Goal: Task Accomplishment & Management: Manage account settings

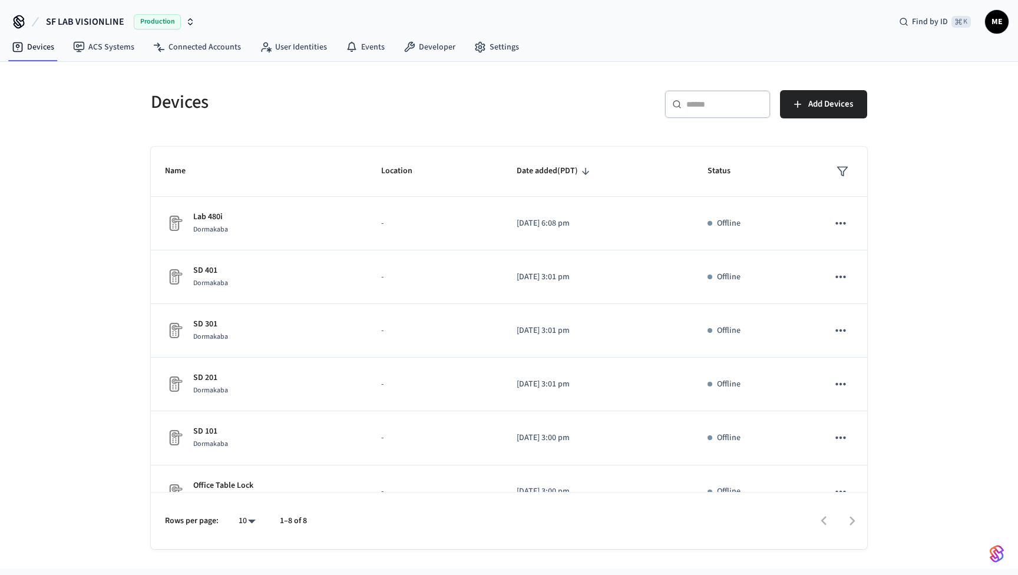
click at [186, 21] on icon "button" at bounding box center [190, 21] width 9 height 9
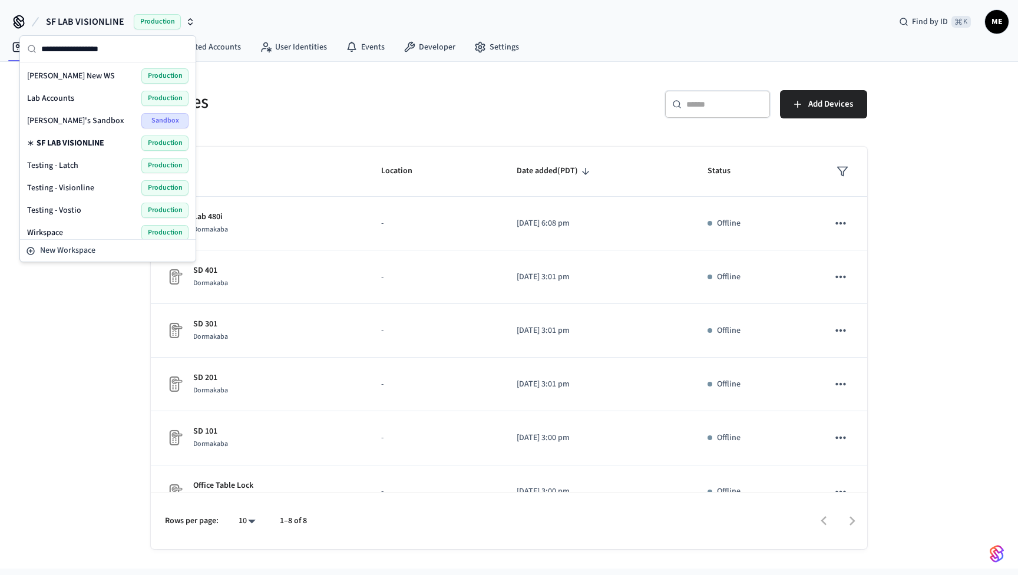
click at [95, 93] on div "Lab Accounts Production" at bounding box center [107, 98] width 161 height 15
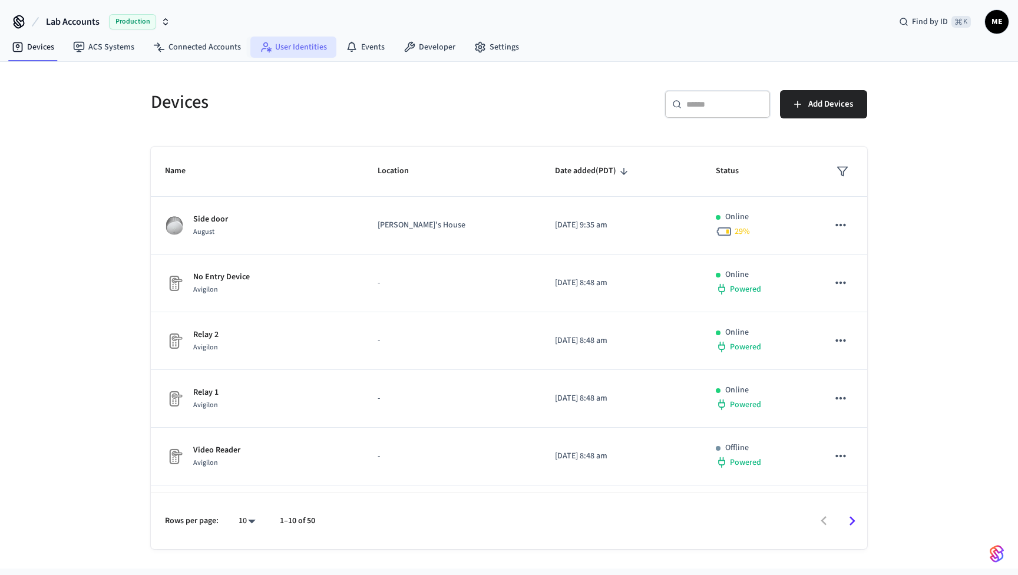
click at [291, 54] on link "User Identities" at bounding box center [293, 47] width 86 height 21
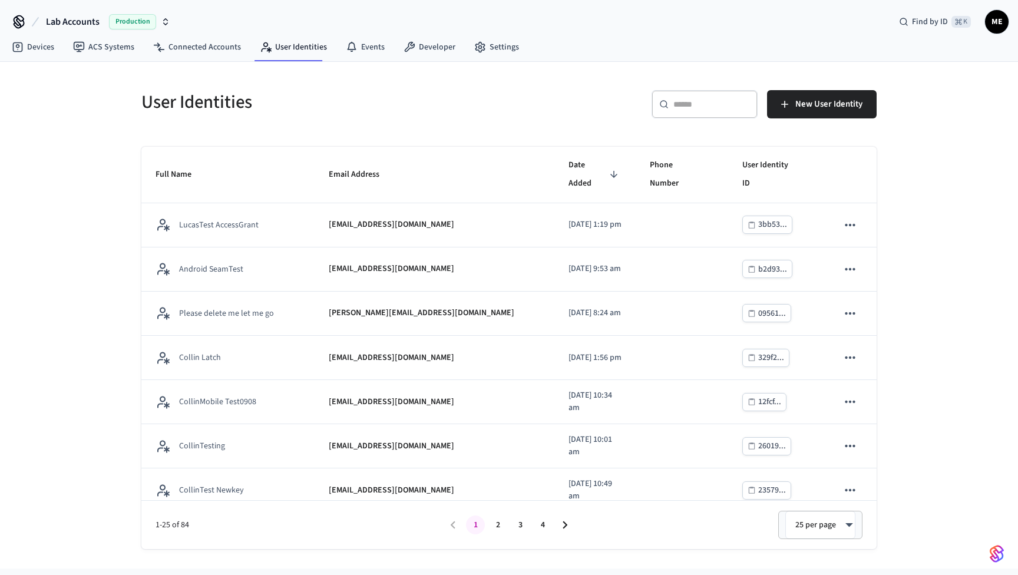
click at [705, 102] on input "text" at bounding box center [712, 104] width 77 height 12
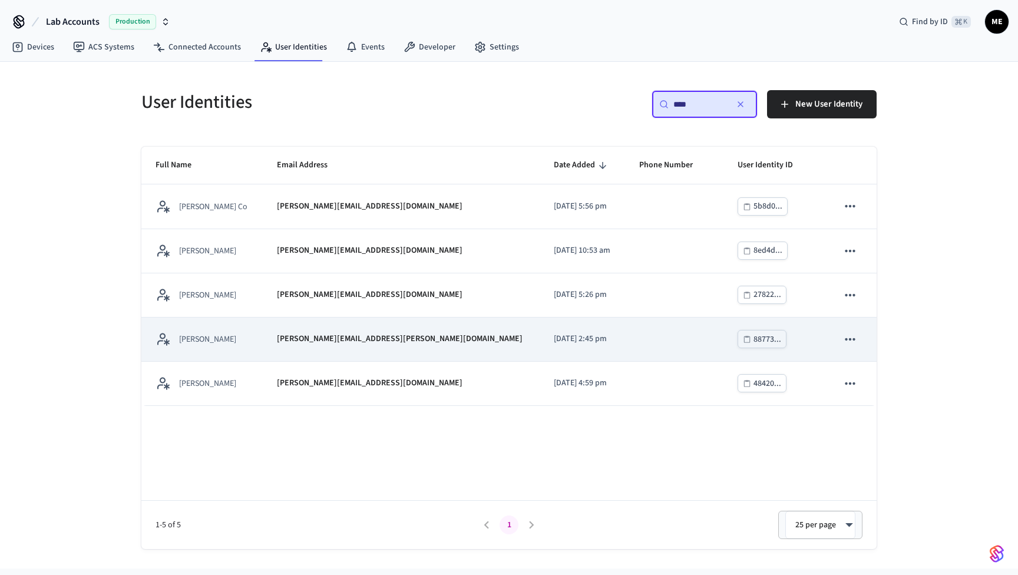
type input "****"
click at [540, 325] on td "2025/07/09 at 2:45 pm" at bounding box center [582, 340] width 85 height 44
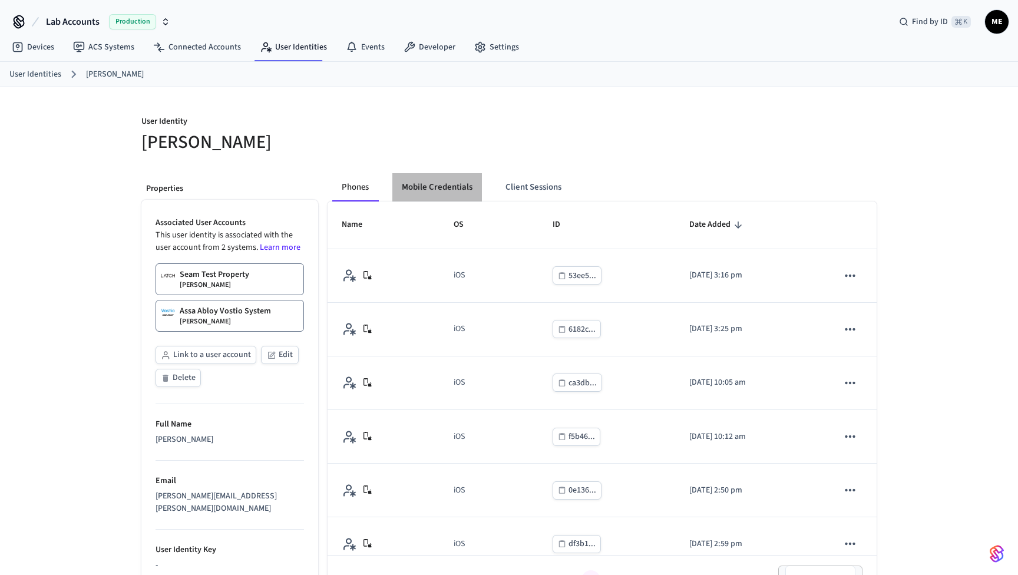
click at [445, 177] on button "Mobile Credentials" at bounding box center [438, 187] width 90 height 28
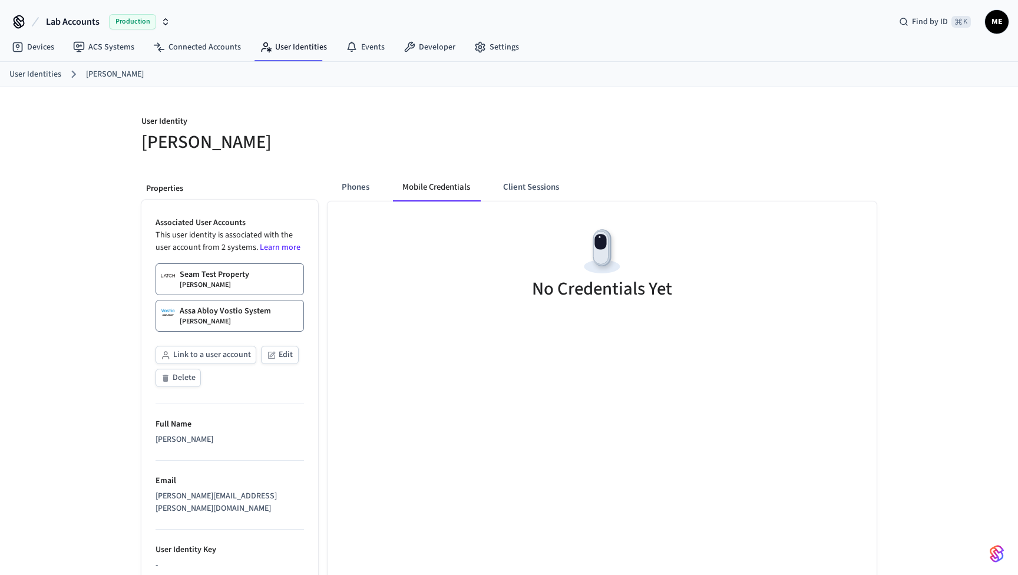
click at [227, 315] on p "Assa Abloy Vostio System" at bounding box center [225, 311] width 91 height 12
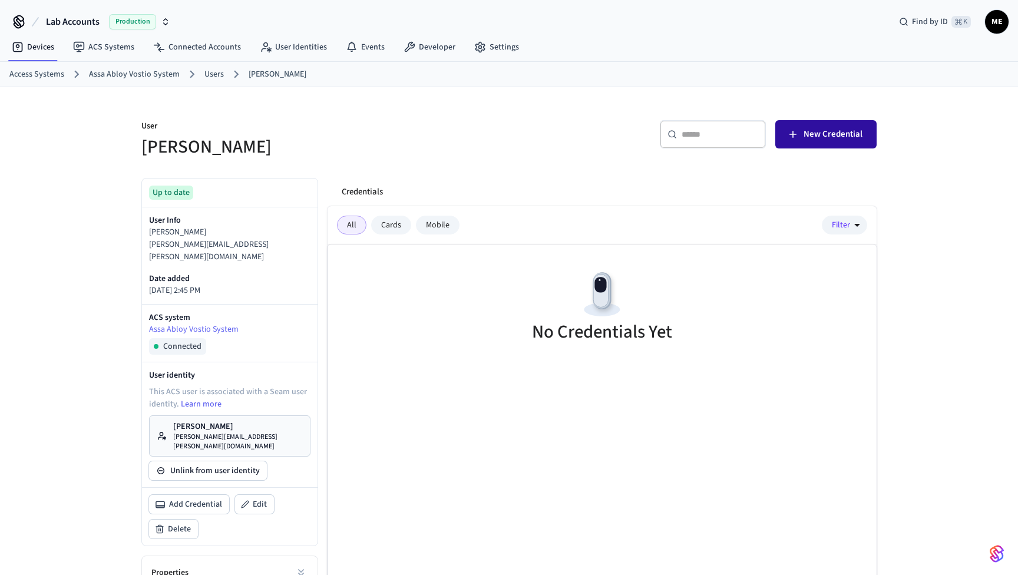
click at [823, 128] on span "New Credential" at bounding box center [833, 134] width 59 height 15
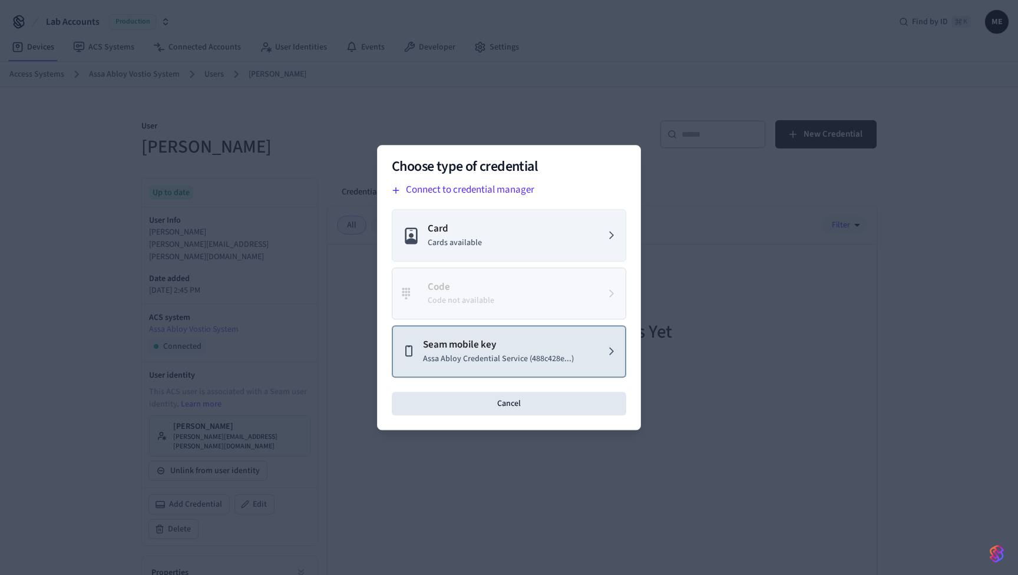
click at [502, 361] on p "Assa Abloy Credential Service (488c428e...)" at bounding box center [498, 359] width 151 height 12
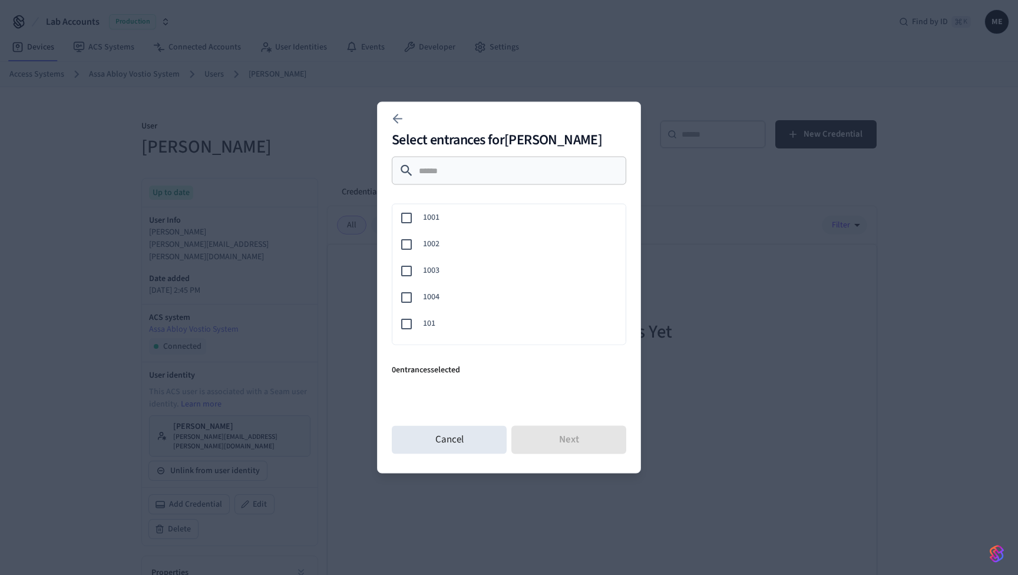
click at [429, 324] on span "101" at bounding box center [519, 324] width 193 height 12
click at [541, 437] on button "Next" at bounding box center [569, 440] width 115 height 28
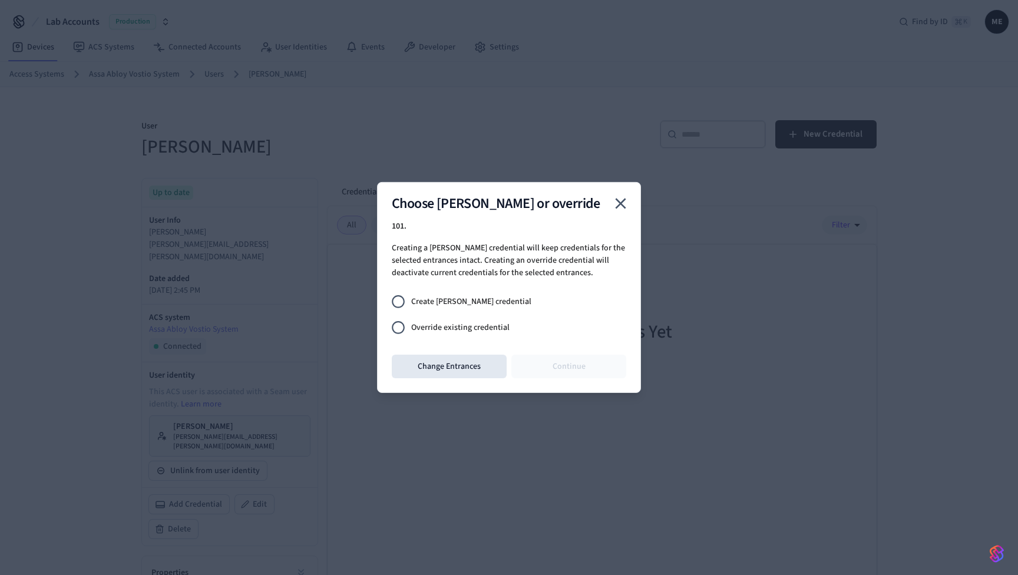
click at [487, 306] on span "Create joiner credential" at bounding box center [471, 301] width 120 height 12
click at [559, 361] on button "Continue" at bounding box center [569, 367] width 115 height 24
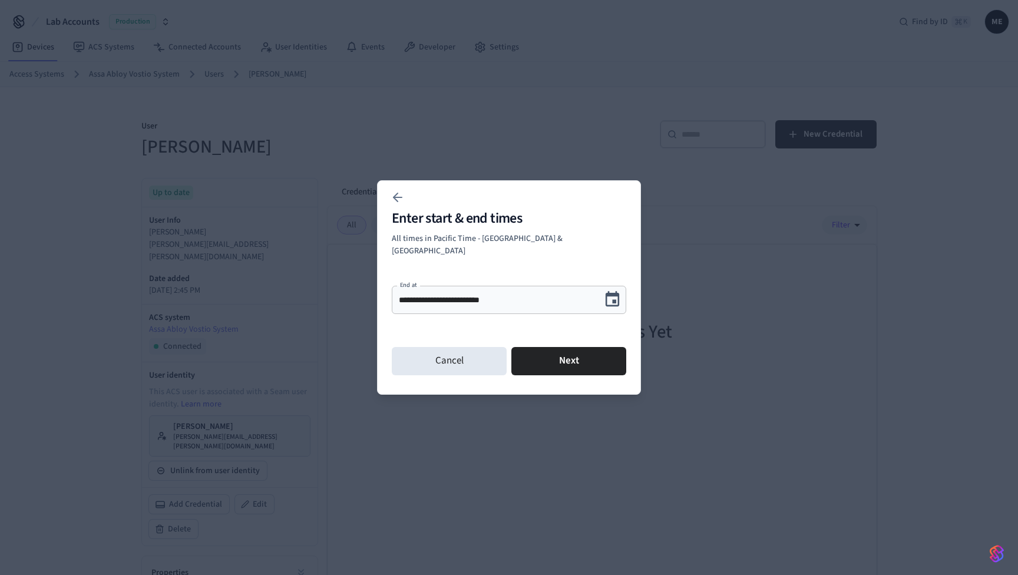
click at [575, 371] on div "Cancel Next" at bounding box center [509, 361] width 235 height 38
click at [471, 286] on div "**********" at bounding box center [509, 300] width 235 height 28
click at [460, 294] on input "**********" at bounding box center [496, 300] width 195 height 12
click at [469, 295] on input "**********" at bounding box center [496, 300] width 195 height 12
click at [612, 293] on icon "Choose date, selected date is Sep 12, 2025" at bounding box center [612, 300] width 18 height 18
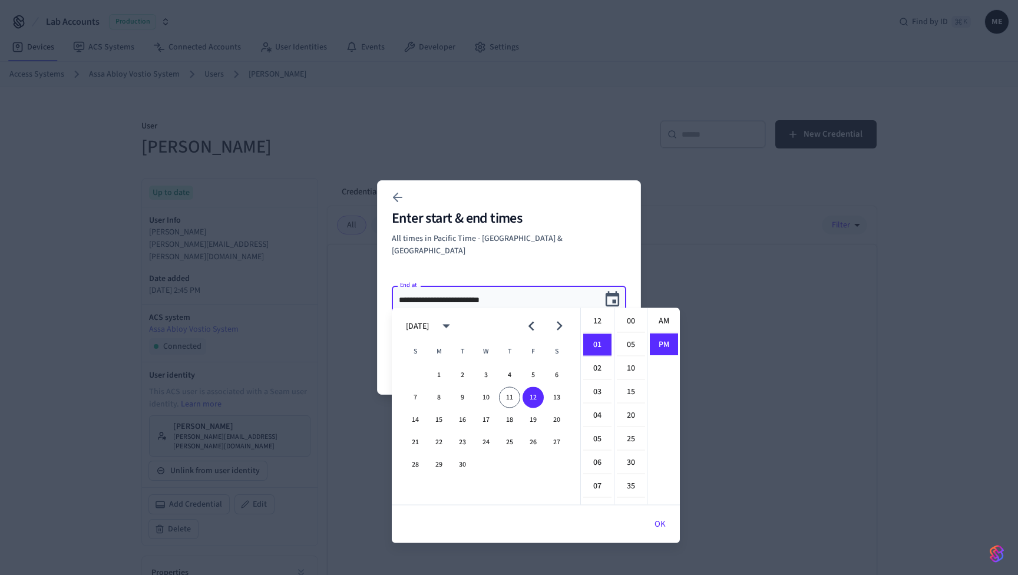
scroll to position [22, 0]
click at [532, 440] on button "26" at bounding box center [533, 442] width 21 height 21
type input "**********"
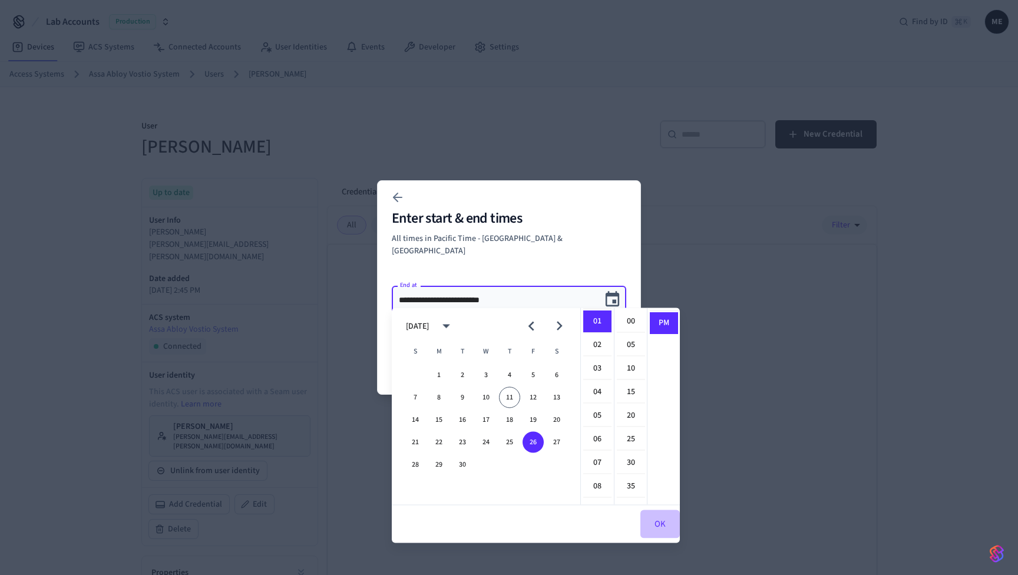
click at [661, 520] on button "OK" at bounding box center [660, 524] width 39 height 28
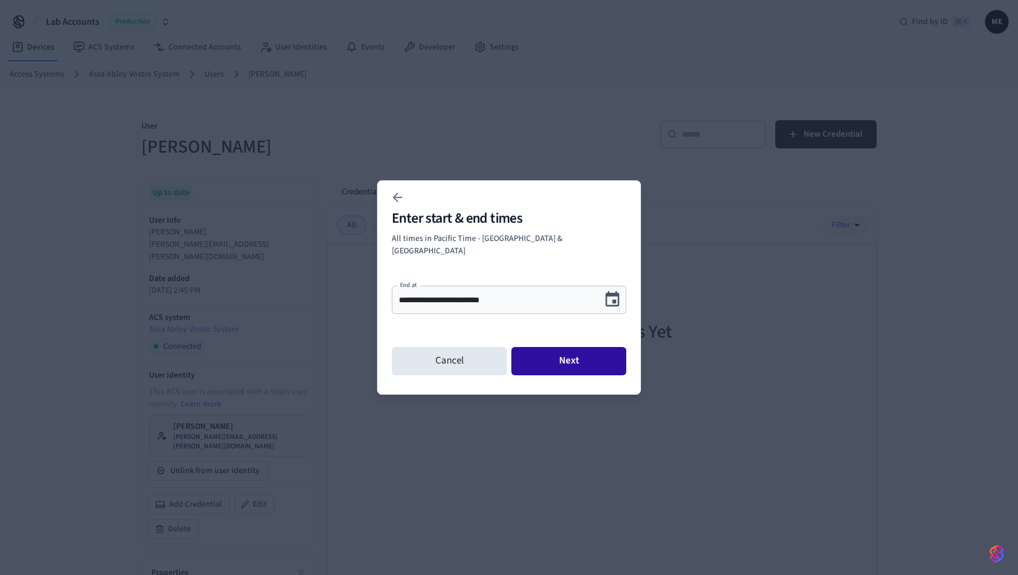
click at [587, 361] on button "Next" at bounding box center [569, 361] width 115 height 28
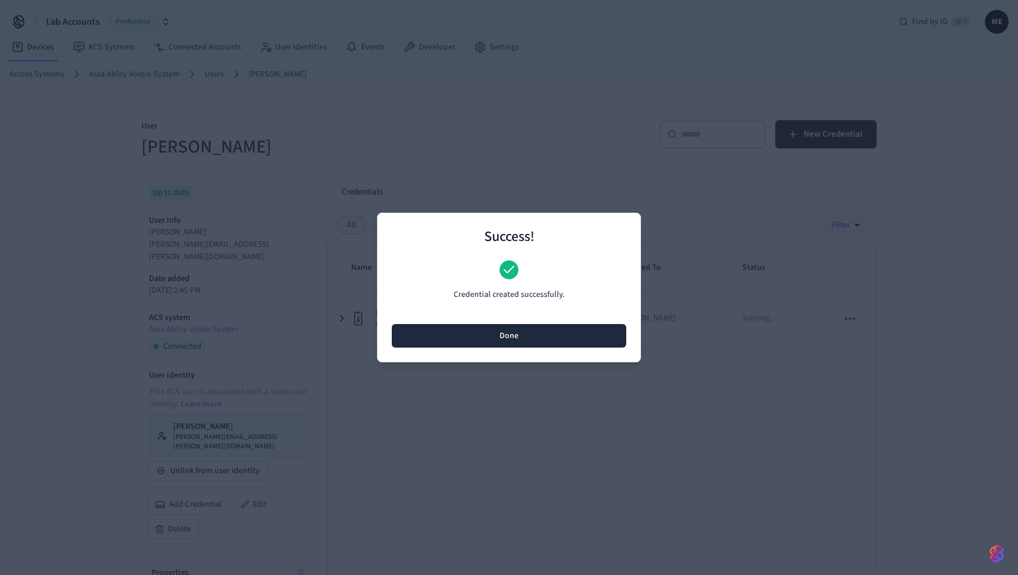
click at [586, 334] on button "Done" at bounding box center [509, 336] width 235 height 24
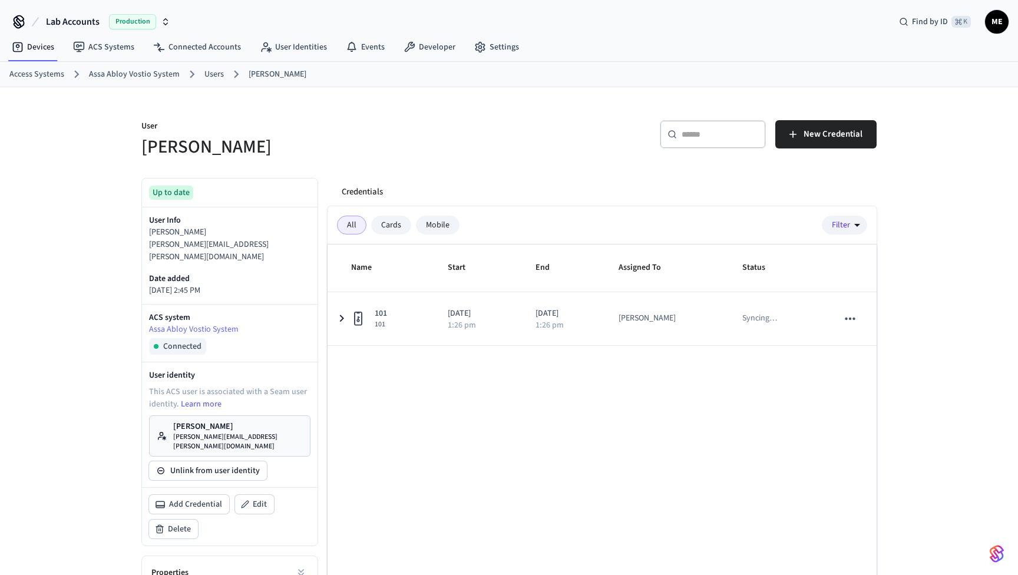
click at [209, 433] on p "matthew.m.edmonds@gmail.com" at bounding box center [238, 442] width 130 height 19
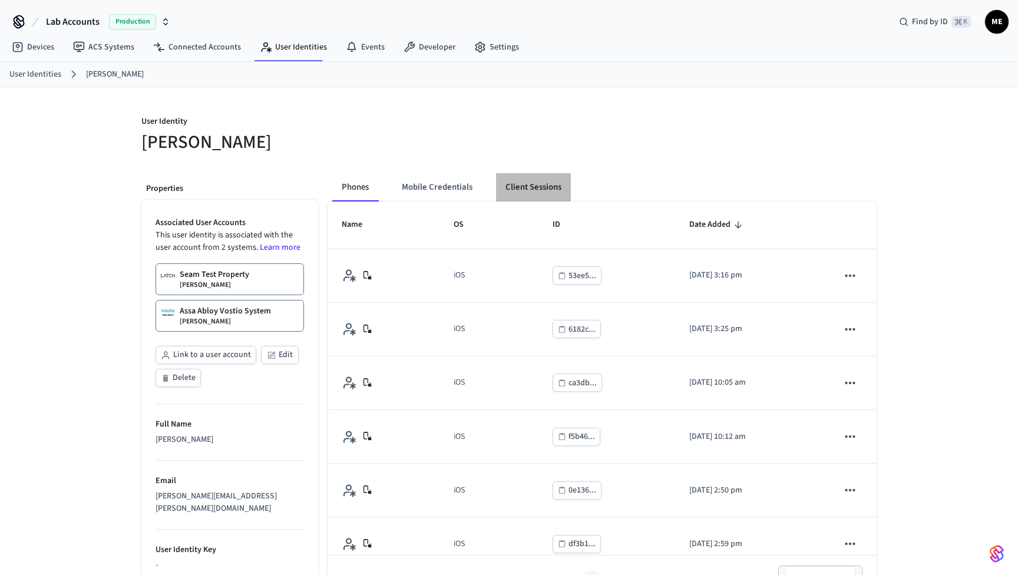
click at [532, 177] on button "Client Sessions" at bounding box center [533, 187] width 75 height 28
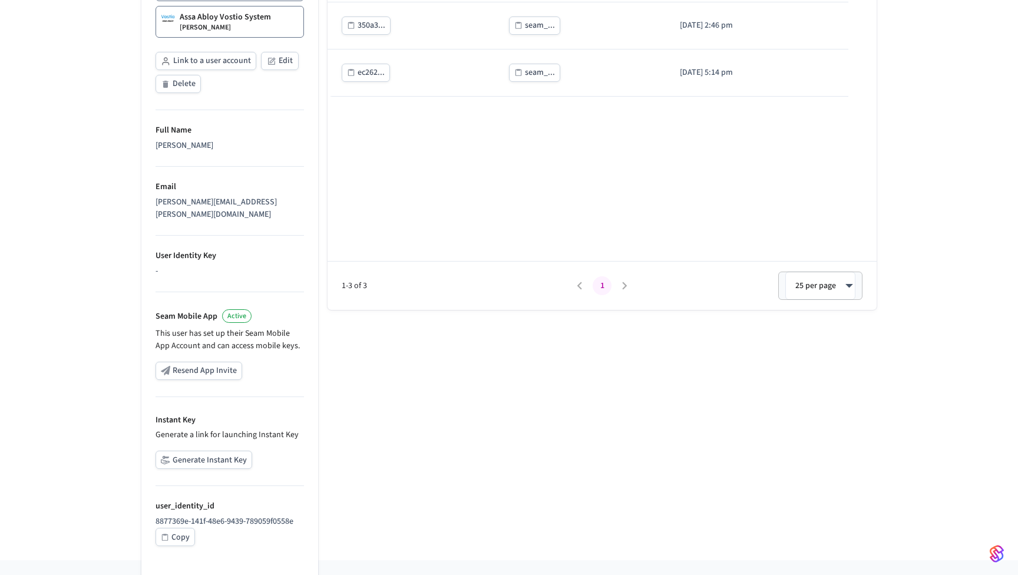
scroll to position [293, 0]
click at [228, 453] on button "Generate Instant Key" at bounding box center [204, 460] width 97 height 18
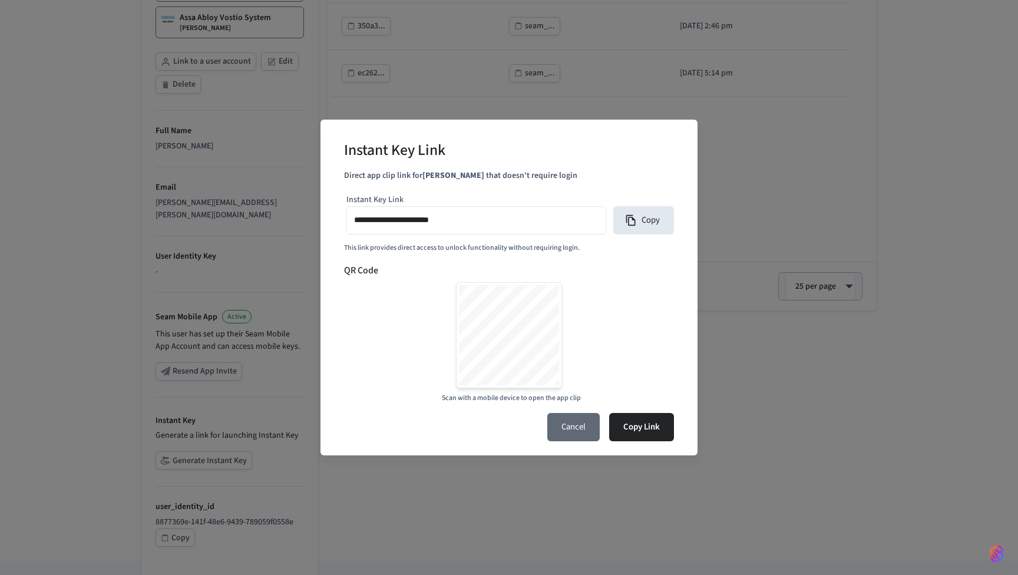
click at [559, 432] on button "Cancel" at bounding box center [574, 427] width 52 height 28
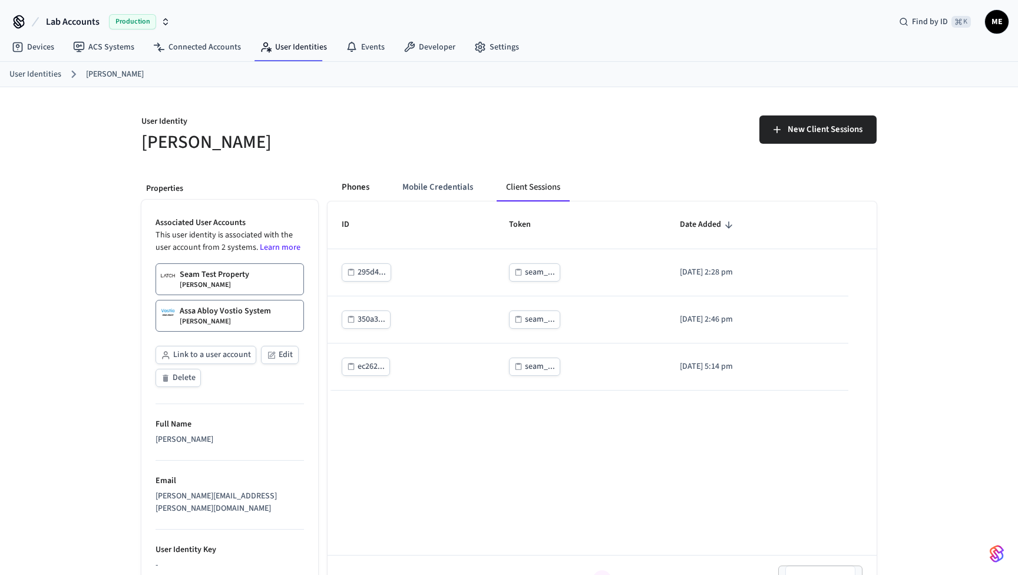
scroll to position [0, 0]
click at [417, 186] on button "Mobile Credentials" at bounding box center [438, 187] width 90 height 28
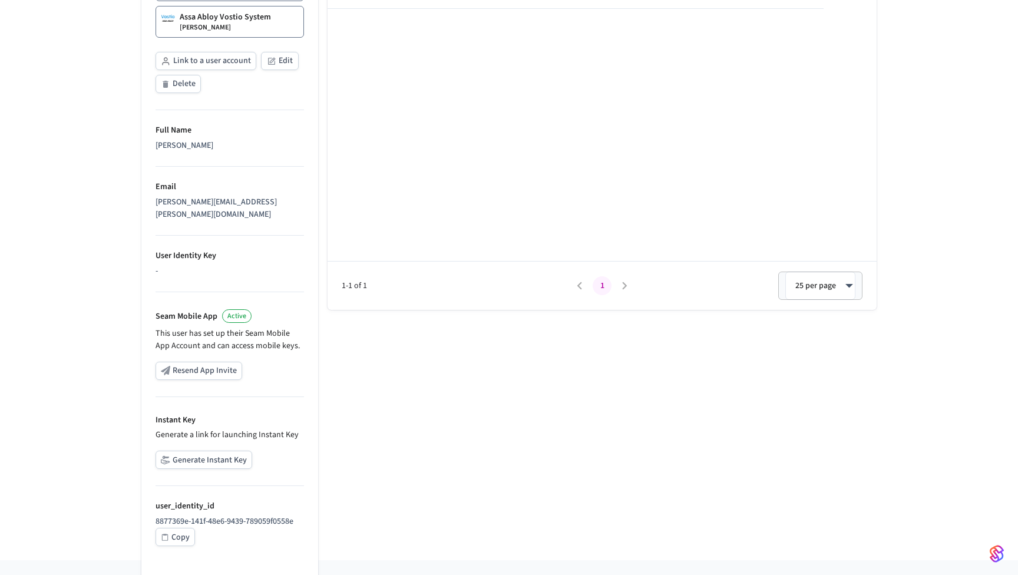
scroll to position [293, 0]
click at [225, 451] on button "Generate Instant Key" at bounding box center [204, 460] width 97 height 18
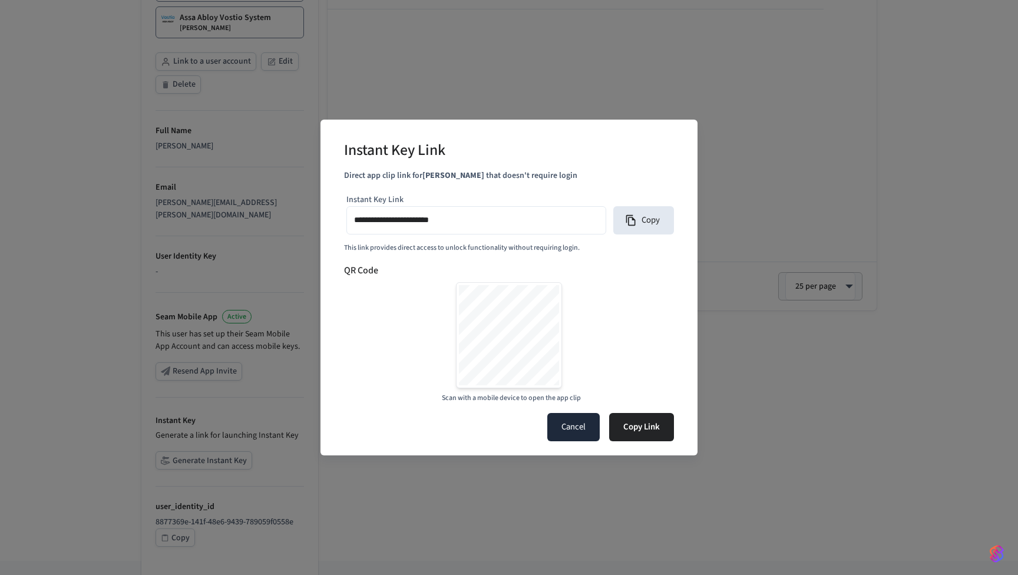
click at [573, 430] on button "Cancel" at bounding box center [574, 427] width 52 height 28
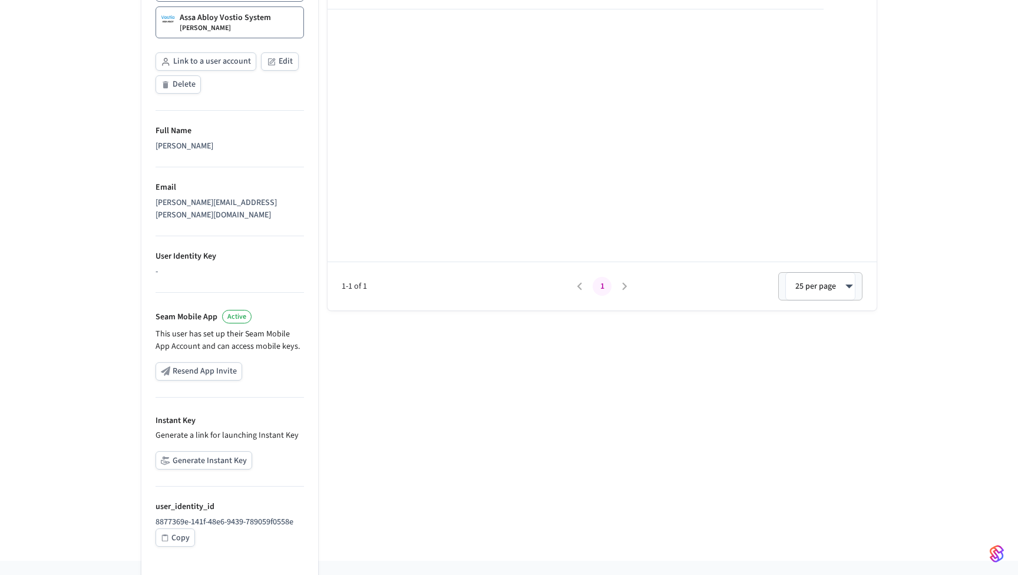
click at [201, 454] on button "Generate Instant Key" at bounding box center [204, 460] width 97 height 18
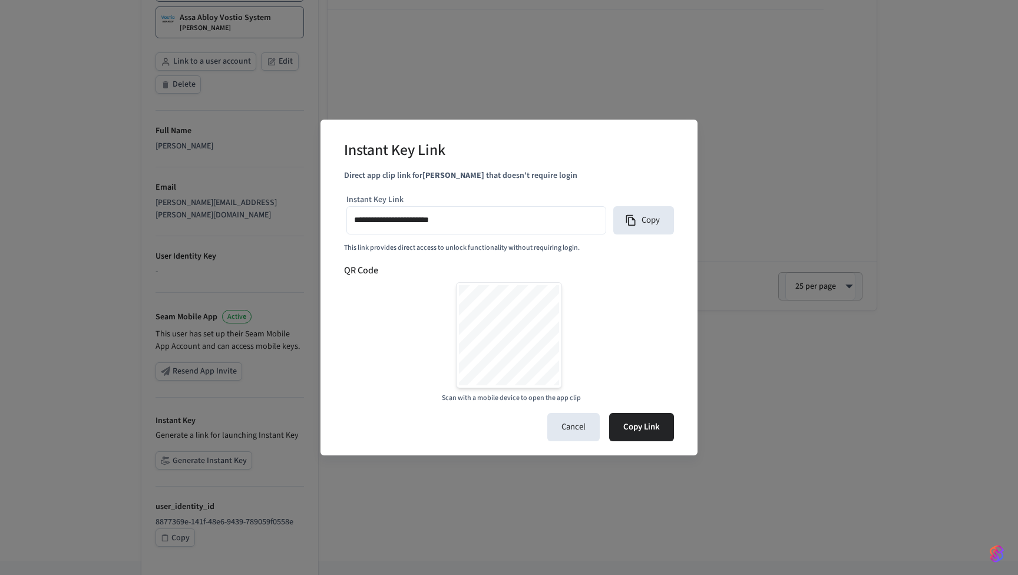
type input "**********"
click at [577, 431] on button "Cancel" at bounding box center [574, 427] width 52 height 28
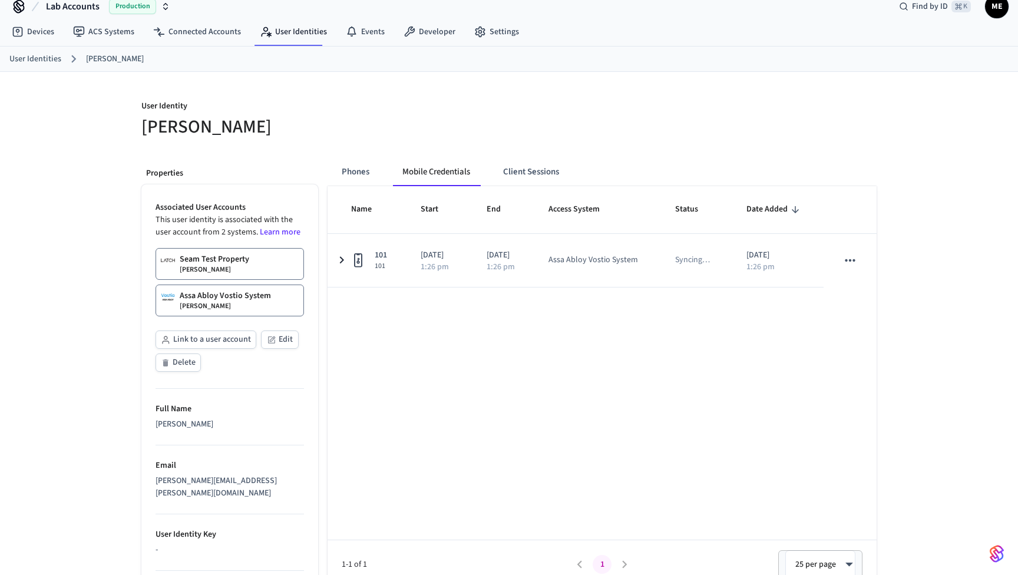
scroll to position [15, 0]
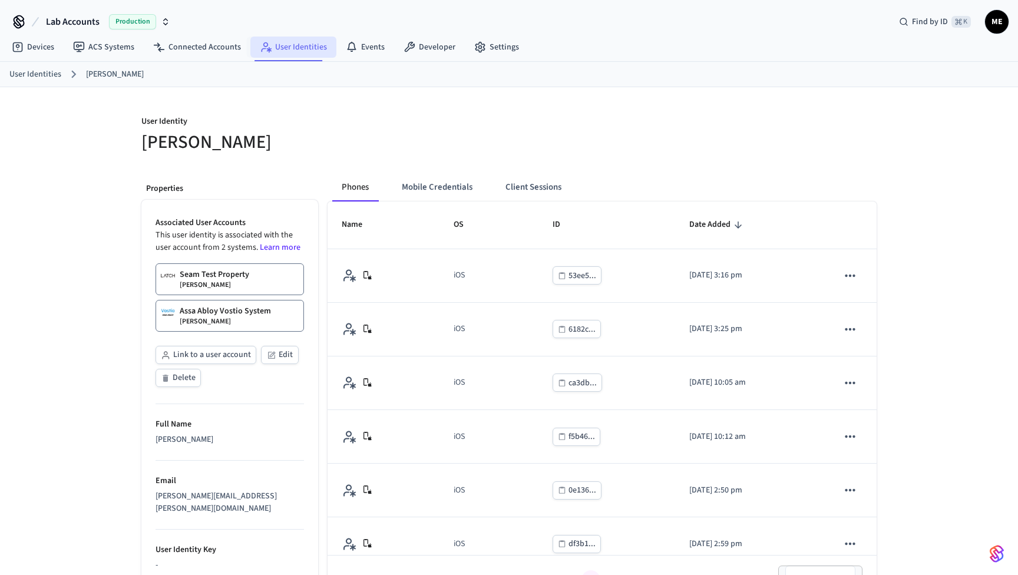
click at [306, 42] on link "User Identities" at bounding box center [293, 47] width 86 height 21
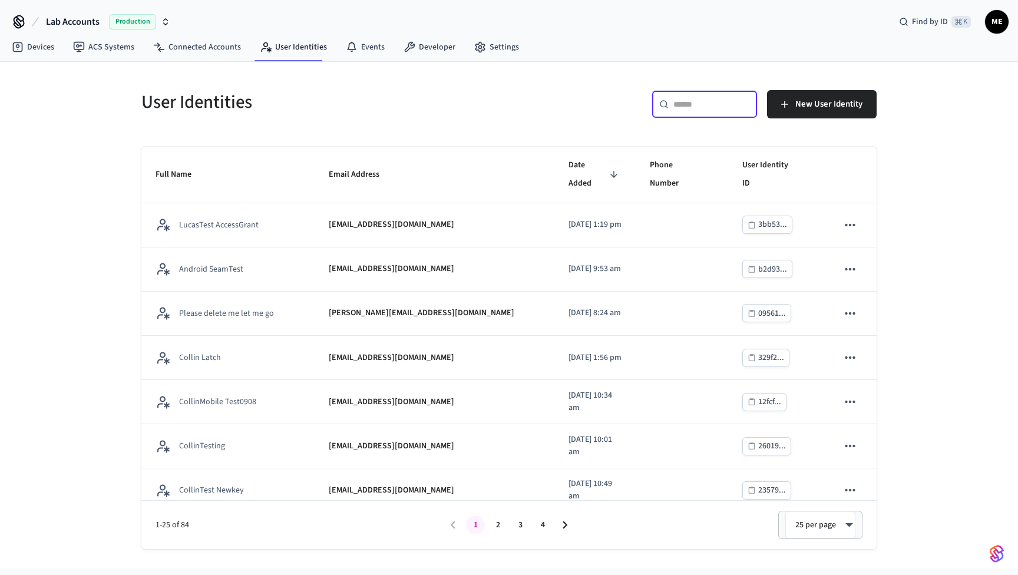
click at [680, 109] on input "text" at bounding box center [712, 104] width 77 height 12
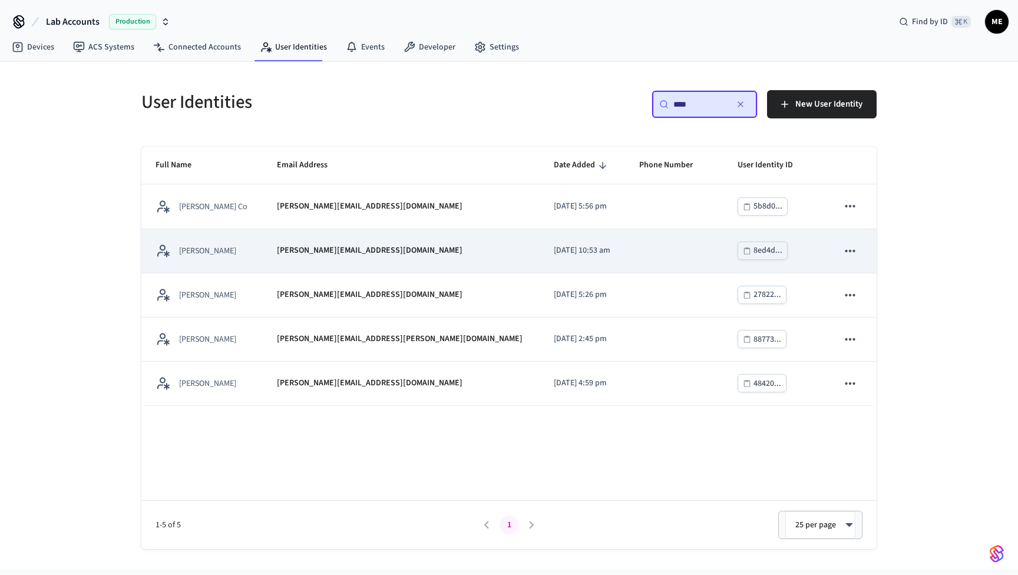
type input "****"
drag, startPoint x: 391, startPoint y: 254, endPoint x: 396, endPoint y: 266, distance: 13.5
click at [396, 266] on td "matt@getseam.com" at bounding box center [401, 251] width 277 height 44
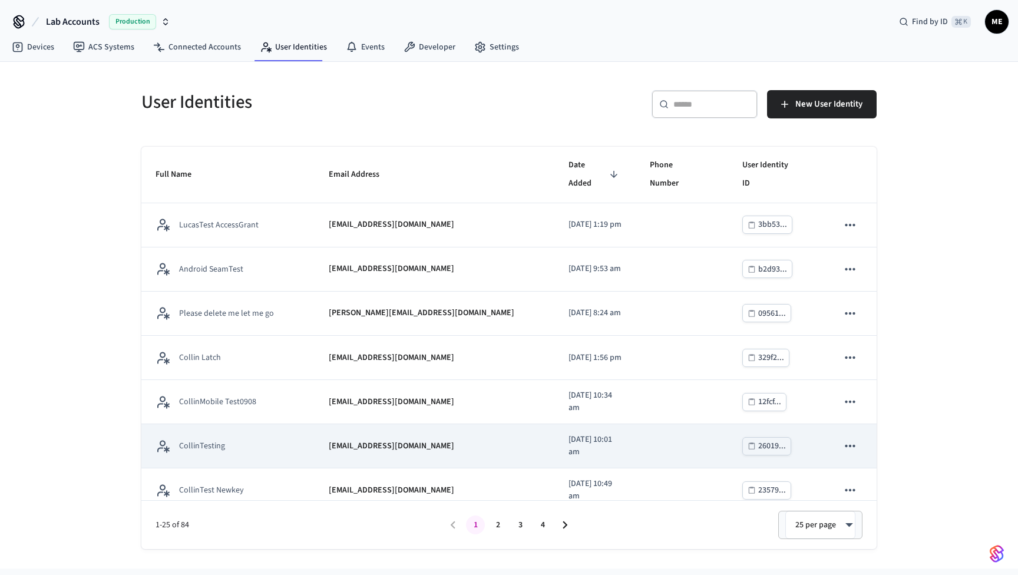
click at [378, 440] on p "collintesting@getseam.com" at bounding box center [392, 446] width 126 height 12
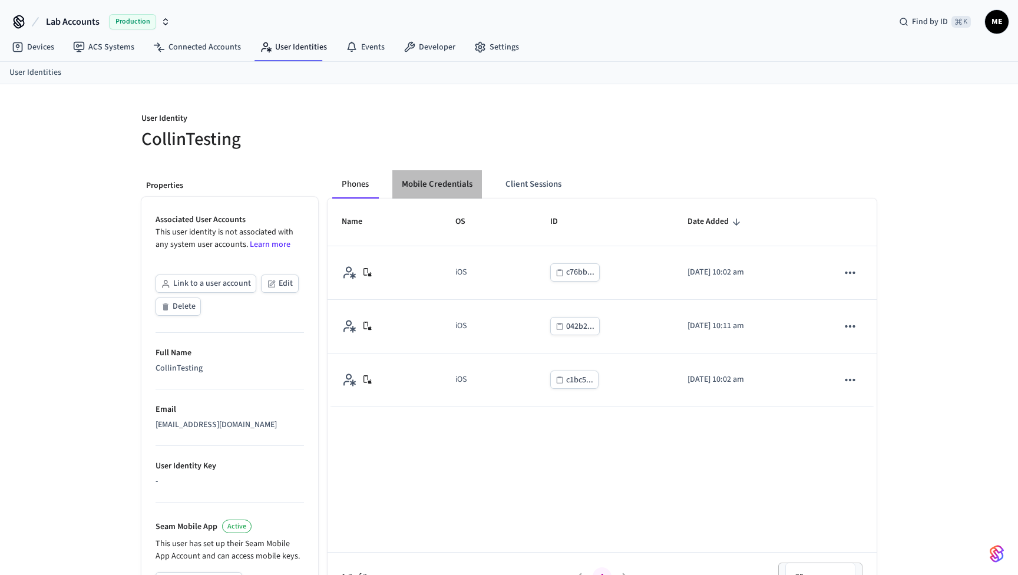
click at [431, 189] on button "Mobile Credentials" at bounding box center [438, 184] width 90 height 28
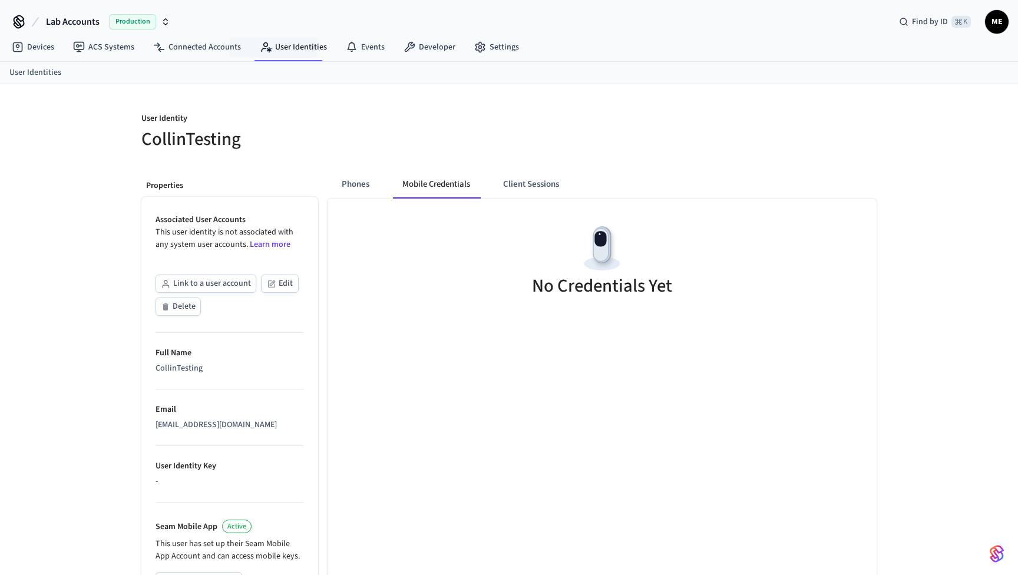
click at [285, 58] on nav "Devices ACS Systems Connected Accounts User Identities Events Developer Settings" at bounding box center [265, 47] width 526 height 27
click at [308, 57] on link "User Identities" at bounding box center [293, 47] width 86 height 21
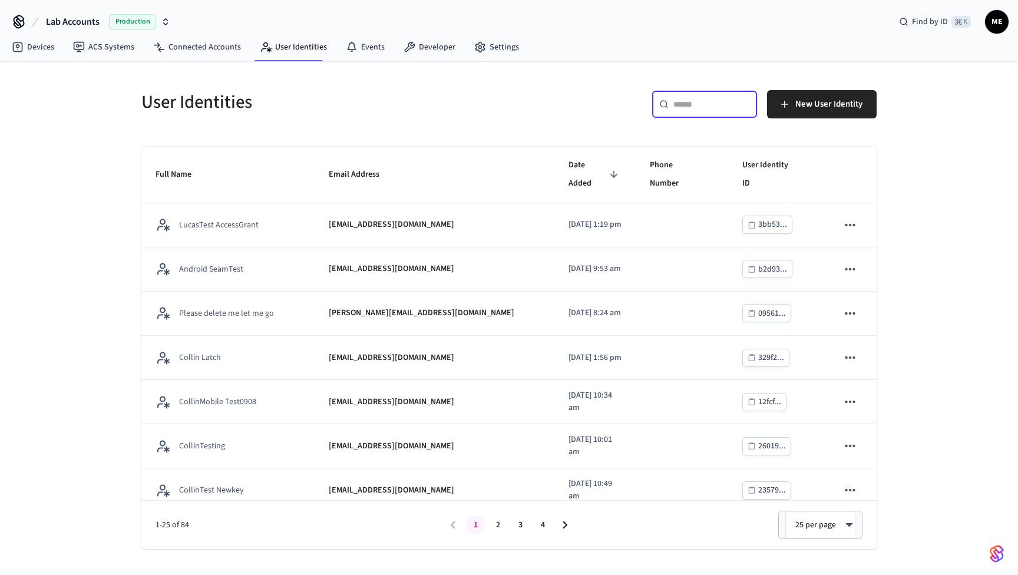
click at [705, 103] on input "text" at bounding box center [712, 104] width 77 height 12
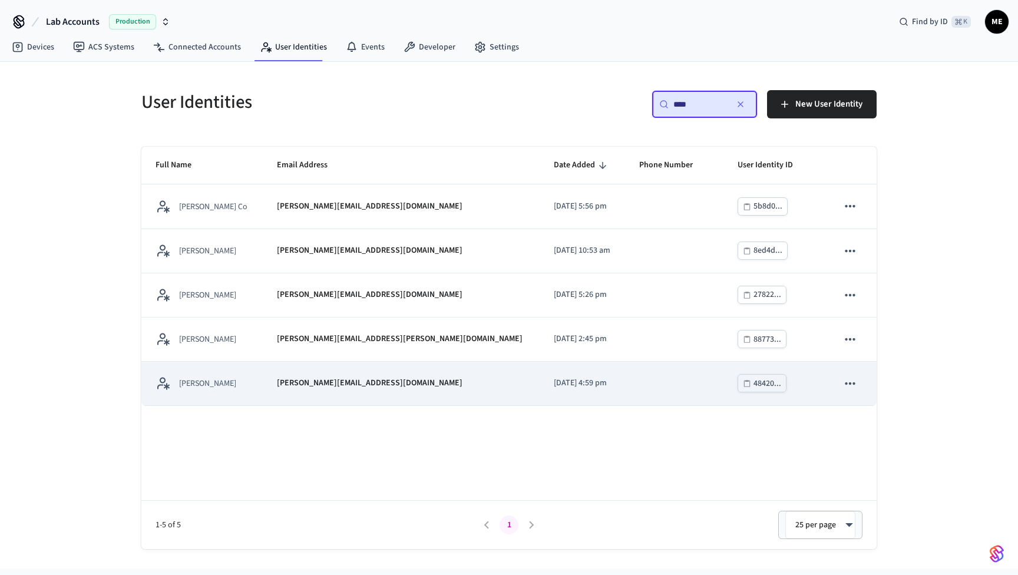
type input "****"
click at [625, 382] on td "sticky table" at bounding box center [674, 384] width 98 height 44
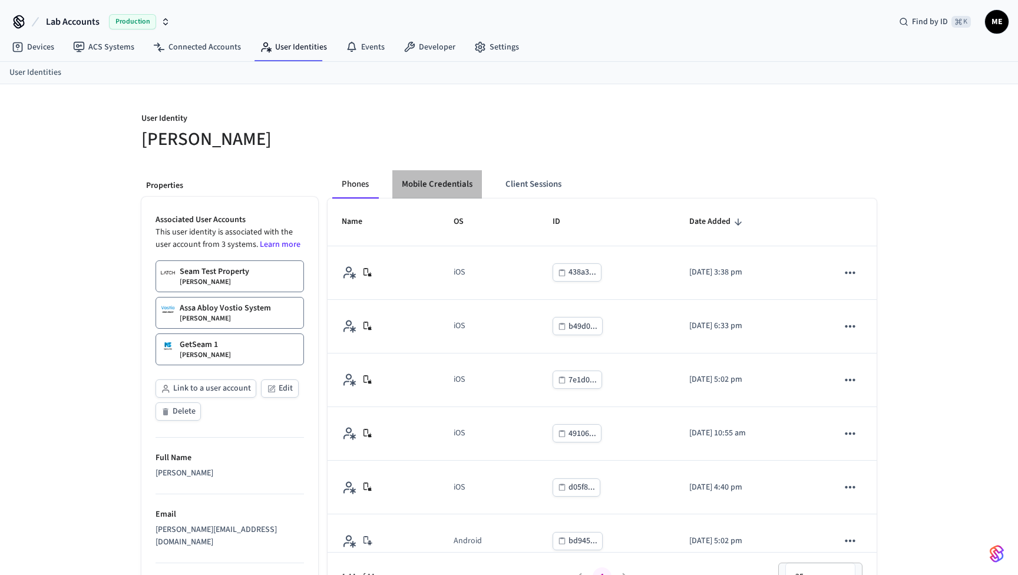
click at [457, 184] on button "Mobile Credentials" at bounding box center [438, 184] width 90 height 28
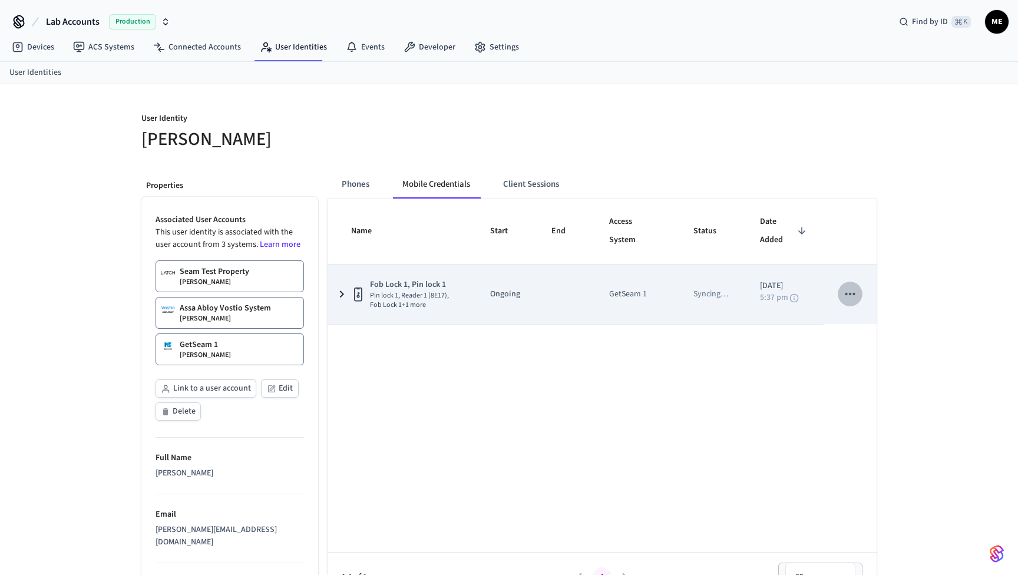
click at [852, 293] on icon "sticky table" at bounding box center [850, 294] width 10 height 2
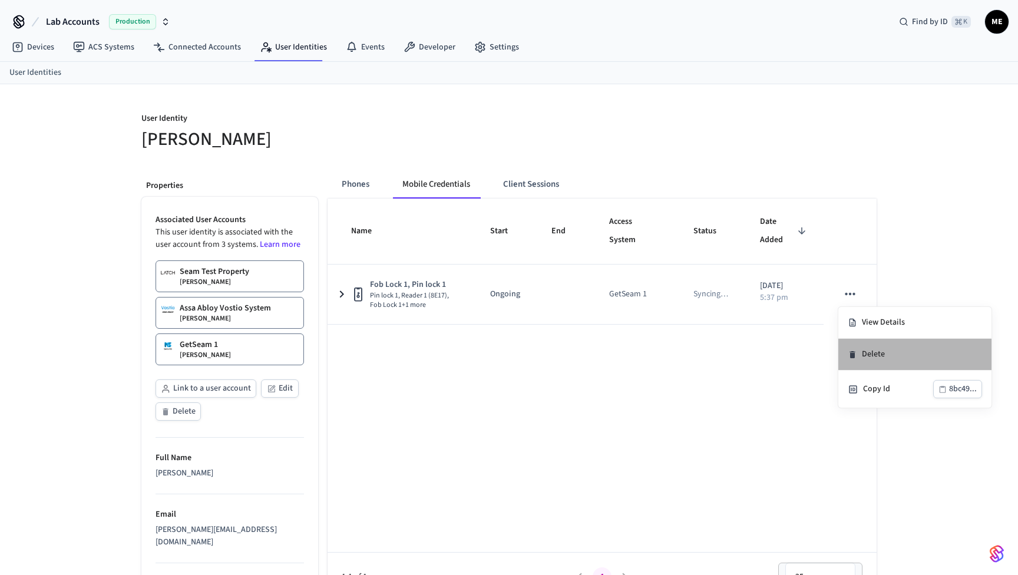
click at [870, 358] on li "Delete" at bounding box center [915, 355] width 153 height 32
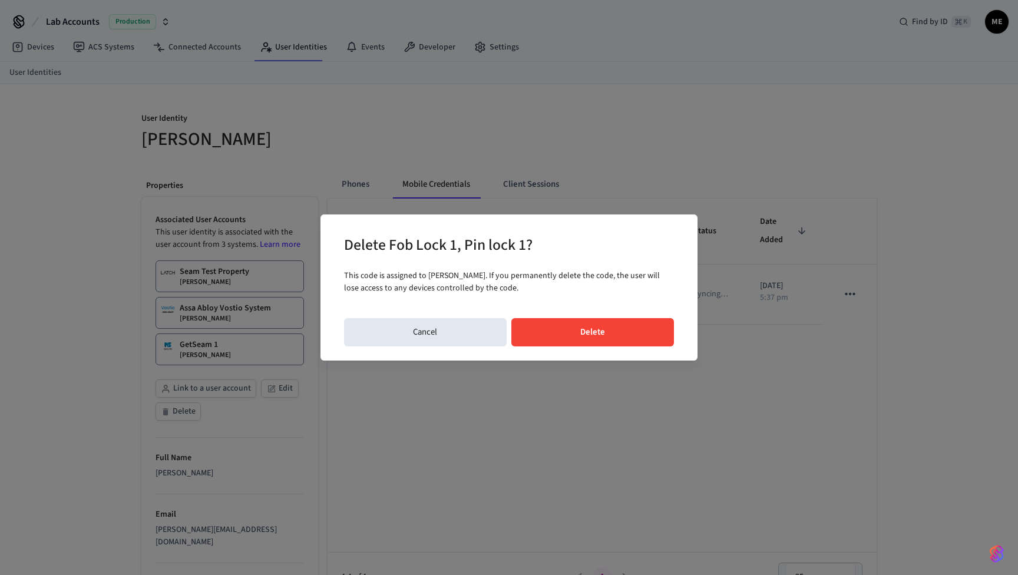
click at [618, 335] on button "Delete" at bounding box center [593, 332] width 163 height 28
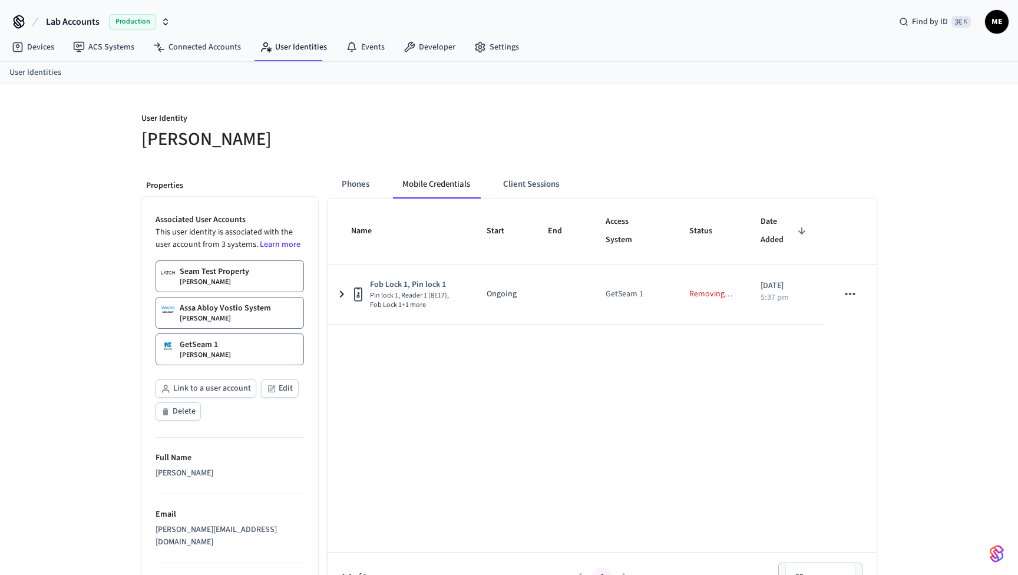
click at [231, 348] on div "GetSeam 1 Matthew Edmonds" at bounding box center [205, 349] width 51 height 21
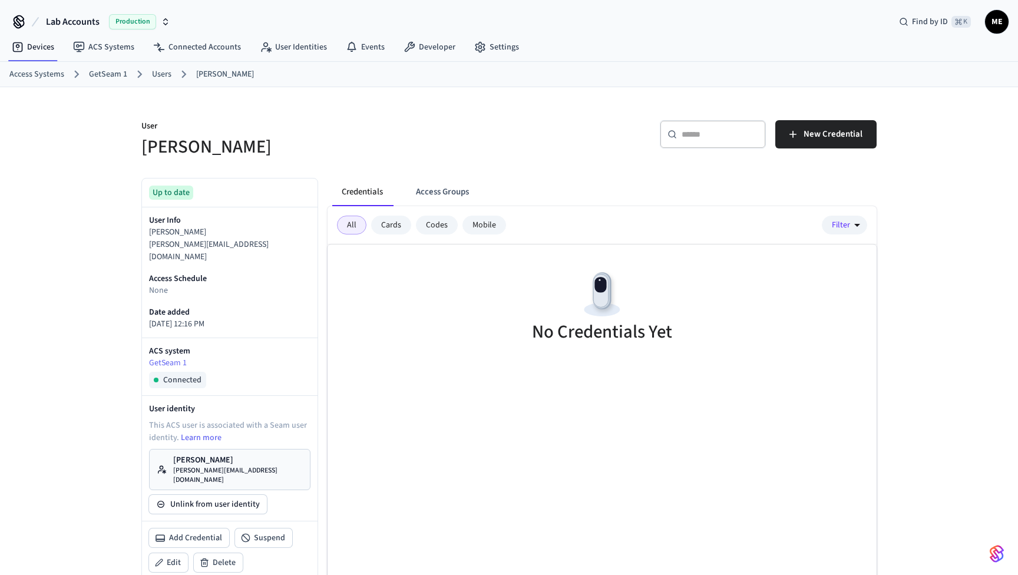
click at [816, 157] on div "​ ​ New Credential" at bounding box center [696, 139] width 361 height 38
click at [799, 133] on icon "button" at bounding box center [793, 134] width 12 height 12
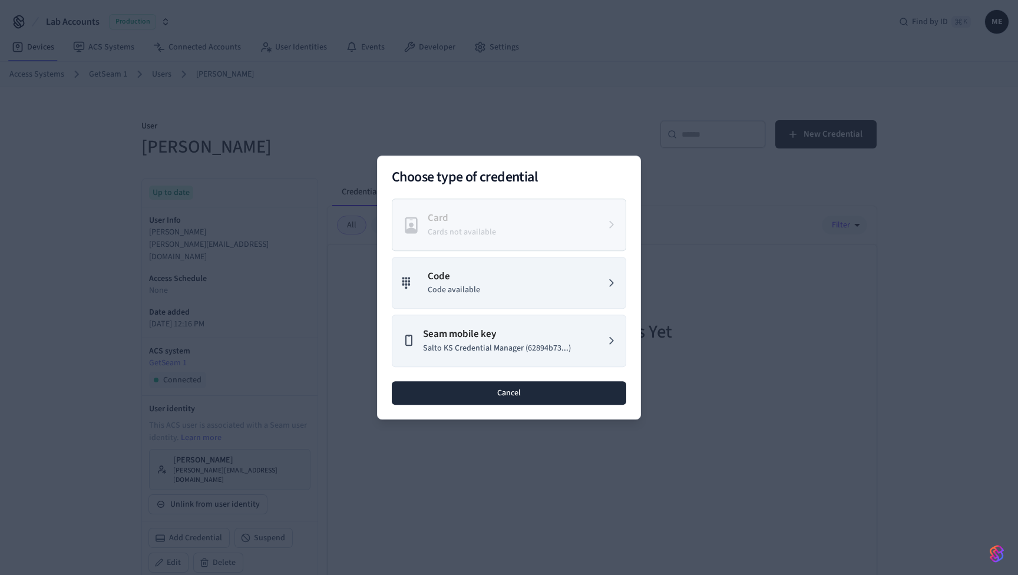
click at [552, 399] on button "Cancel" at bounding box center [509, 393] width 235 height 24
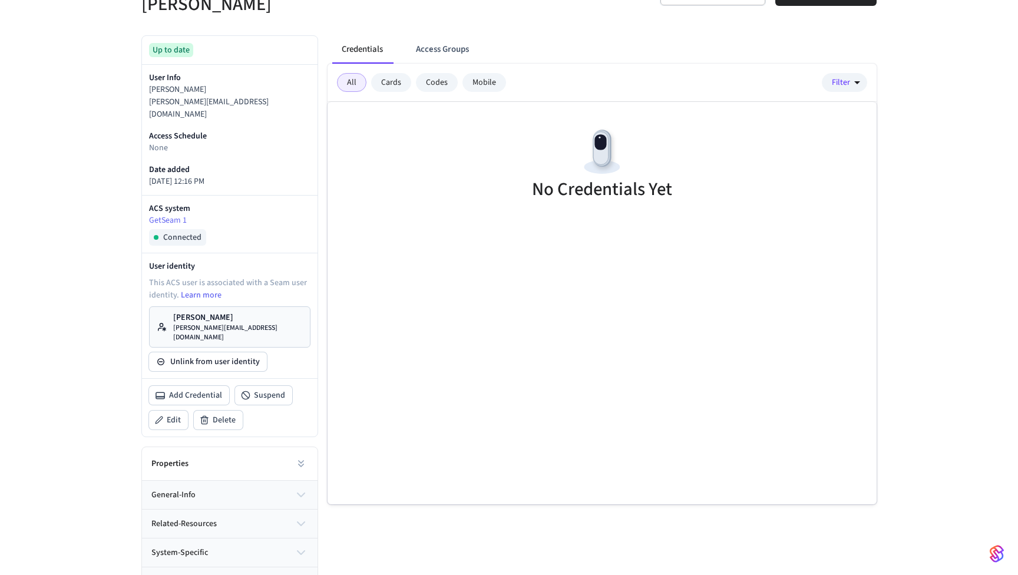
scroll to position [142, 0]
click at [241, 312] on p "[PERSON_NAME]" at bounding box center [238, 318] width 130 height 12
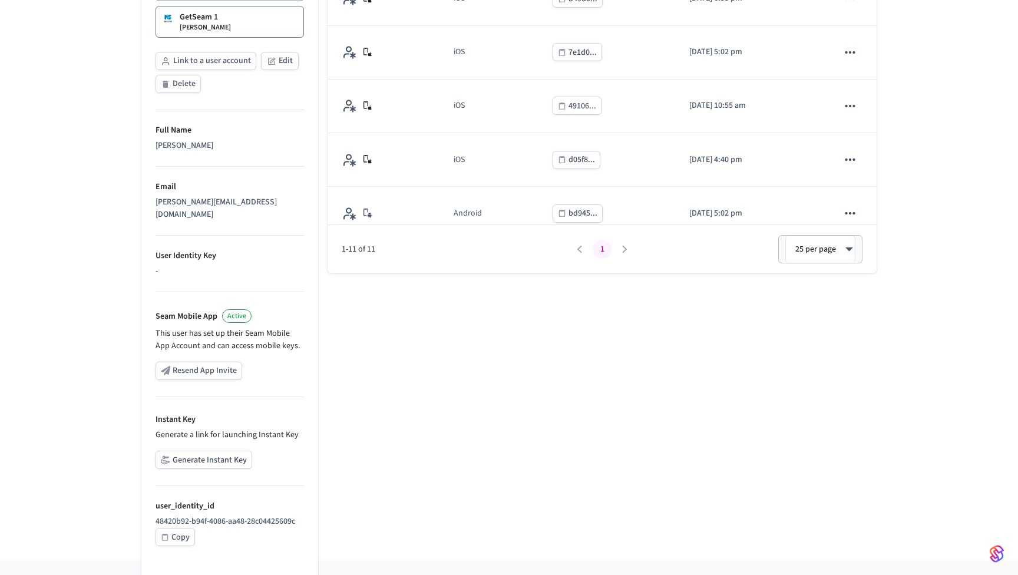
scroll to position [327, 0]
click at [215, 451] on button "Generate Instant Key" at bounding box center [204, 460] width 97 height 18
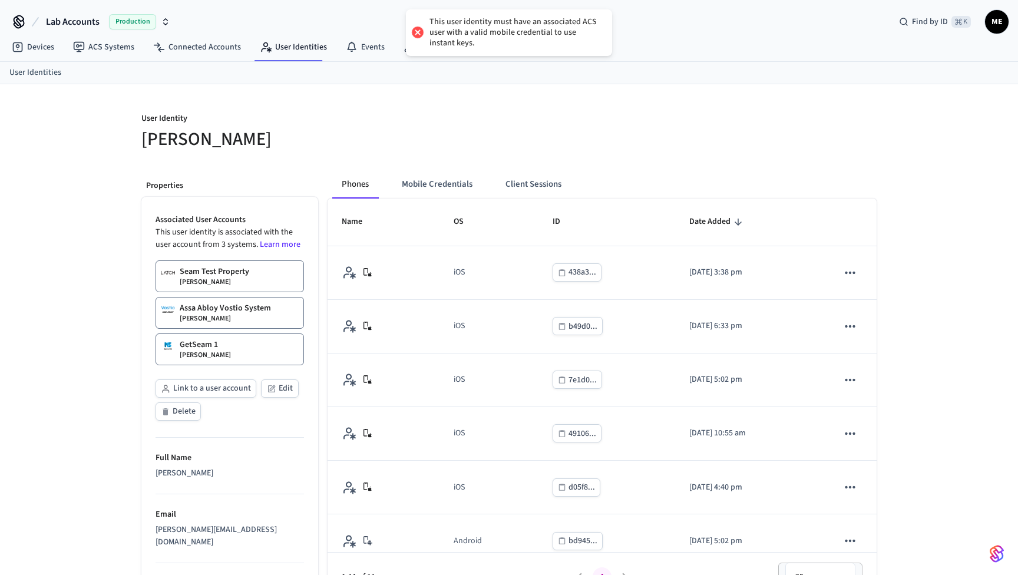
scroll to position [0, 0]
click at [448, 184] on button "Mobile Credentials" at bounding box center [438, 184] width 90 height 28
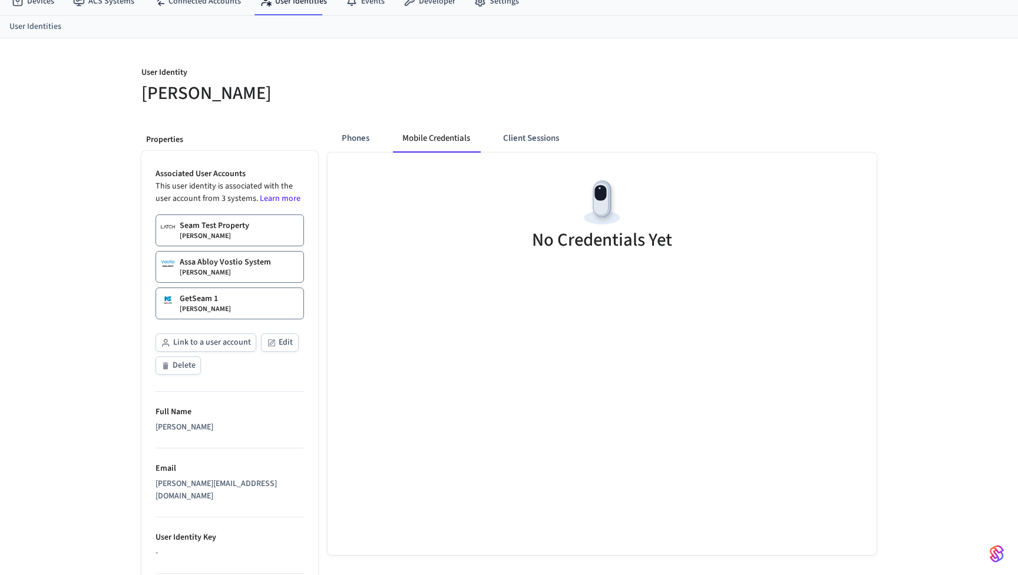
scroll to position [11, 0]
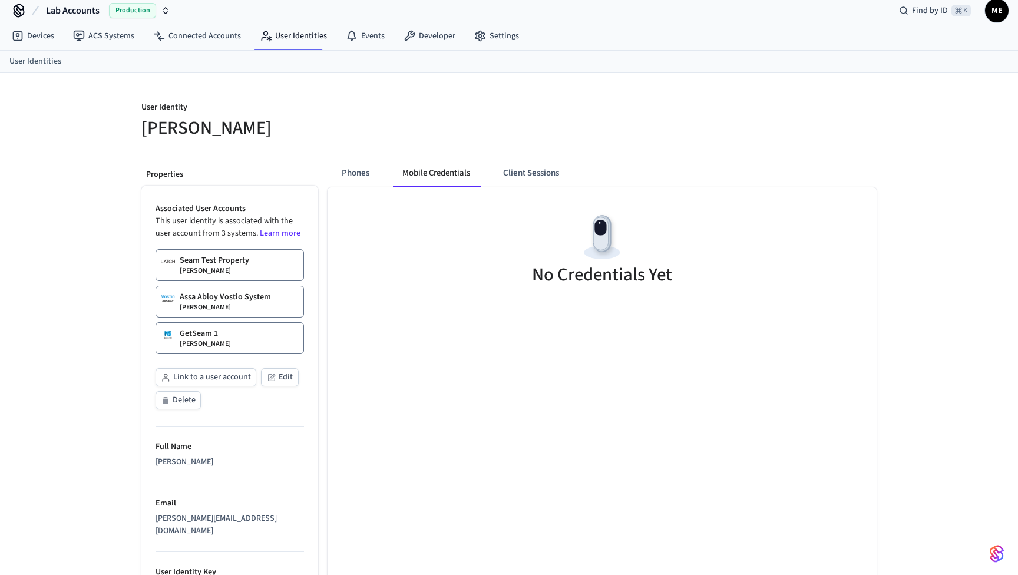
click at [262, 330] on link "GetSeam 1 Matthew Edmonds" at bounding box center [230, 338] width 149 height 32
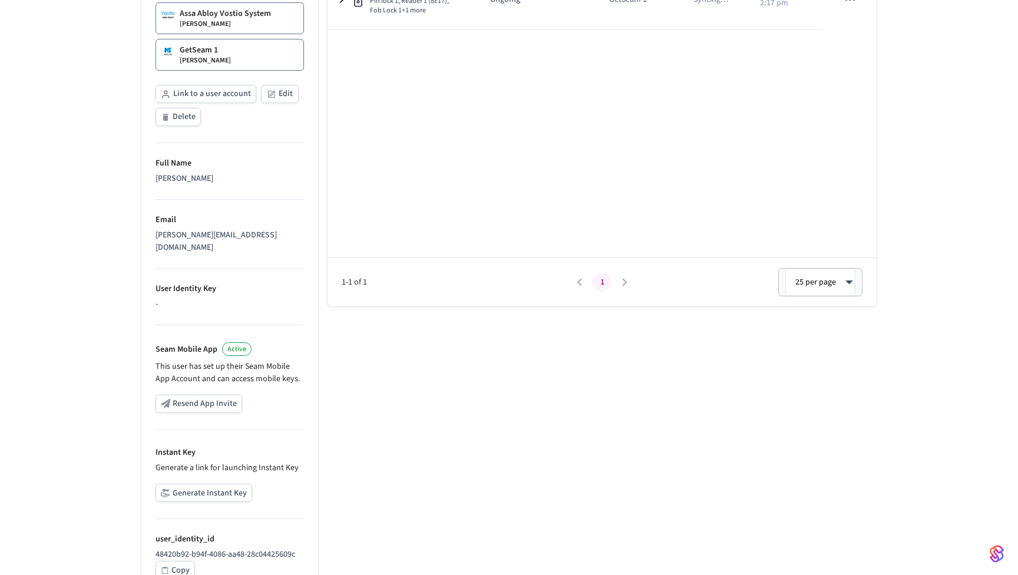
scroll to position [317, 0]
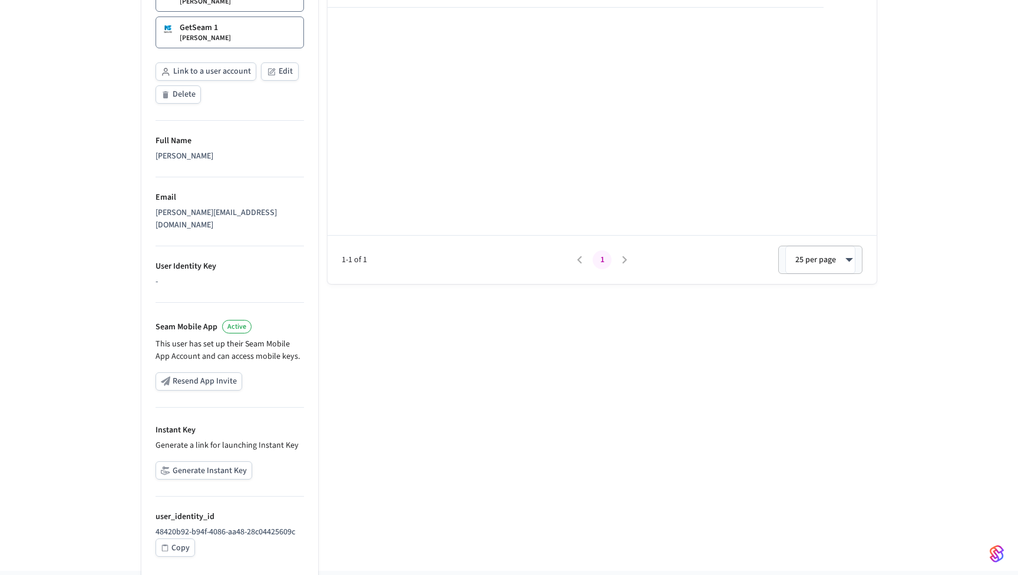
click at [196, 461] on button "Generate Instant Key" at bounding box center [204, 470] width 97 height 18
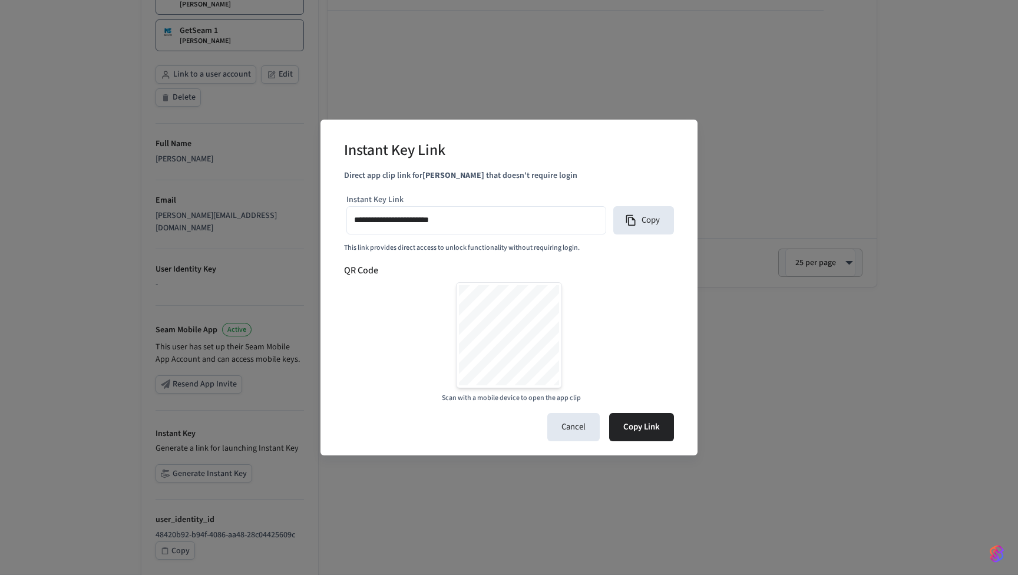
type input "**********"
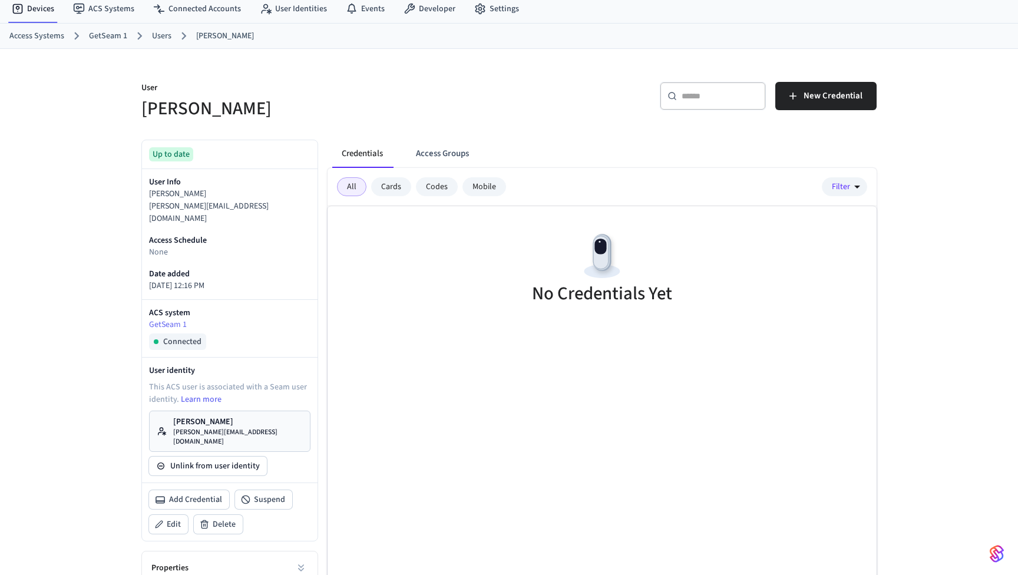
scroll to position [38, 0]
click at [823, 98] on span "New Credential" at bounding box center [833, 95] width 59 height 15
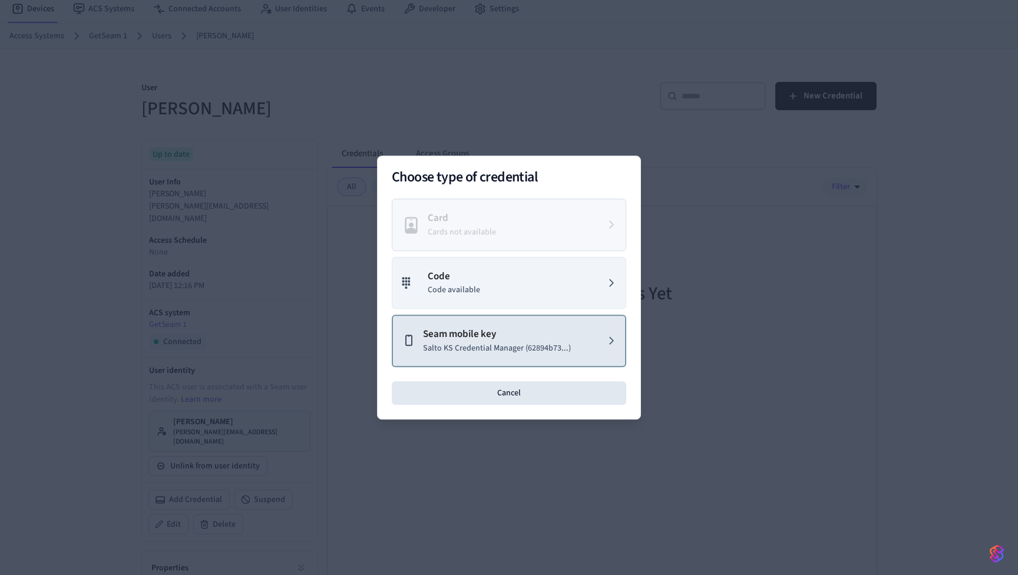
click at [509, 350] on p "Salto KS Credential Manager (62894b73...)" at bounding box center [497, 348] width 148 height 12
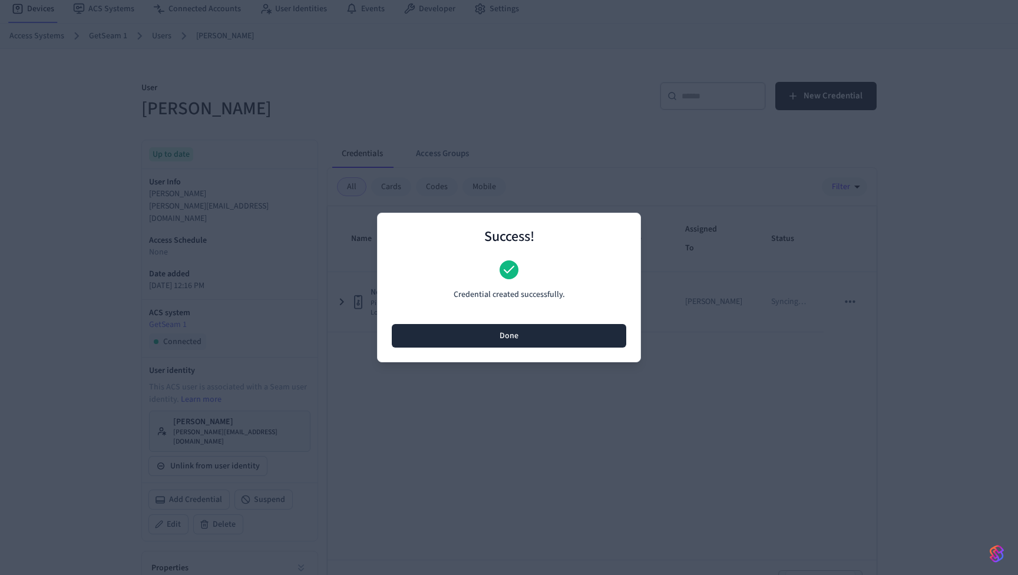
click at [510, 335] on button "Done" at bounding box center [509, 336] width 235 height 24
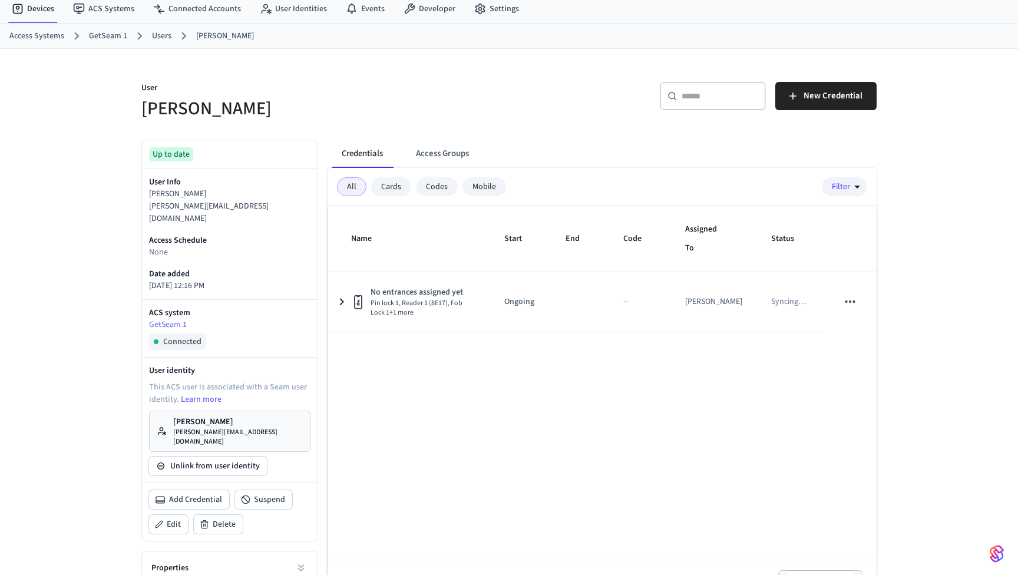
scroll to position [39, 0]
